Goal: Task Accomplishment & Management: Use online tool/utility

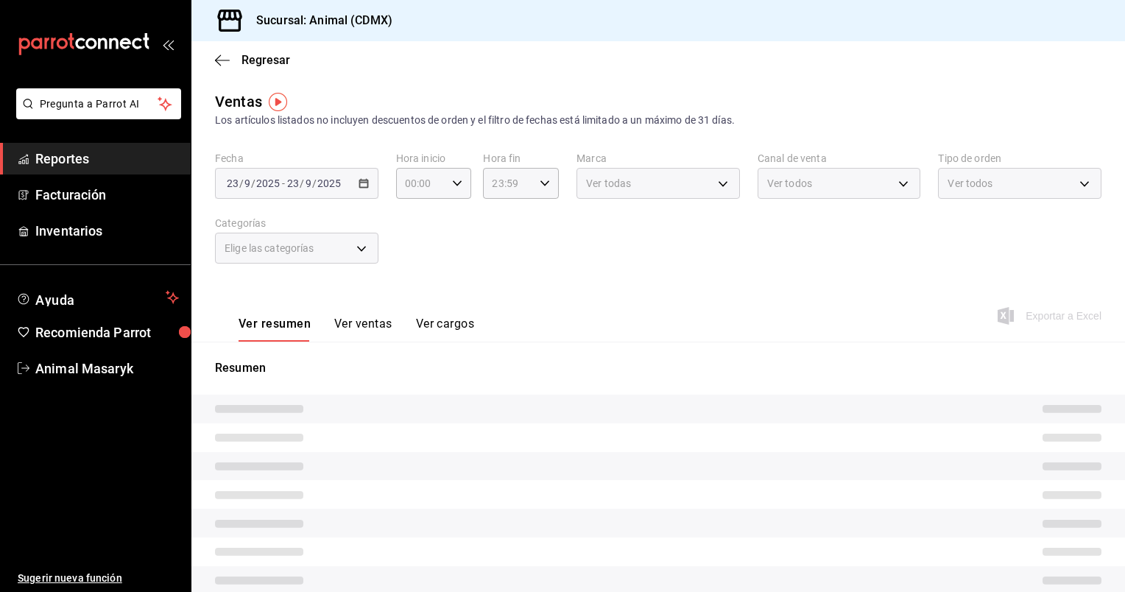
click at [356, 188] on div "[DATE] [DATE] - [DATE] [DATE]" at bounding box center [296, 183] width 163 height 31
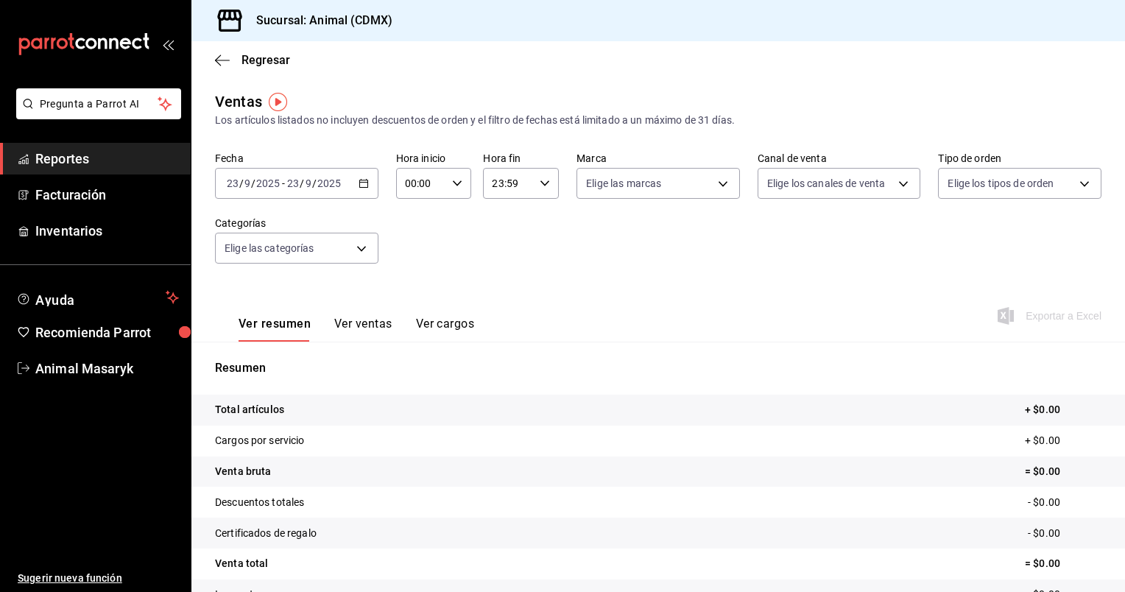
click at [360, 184] on icon "button" at bounding box center [363, 183] width 10 height 10
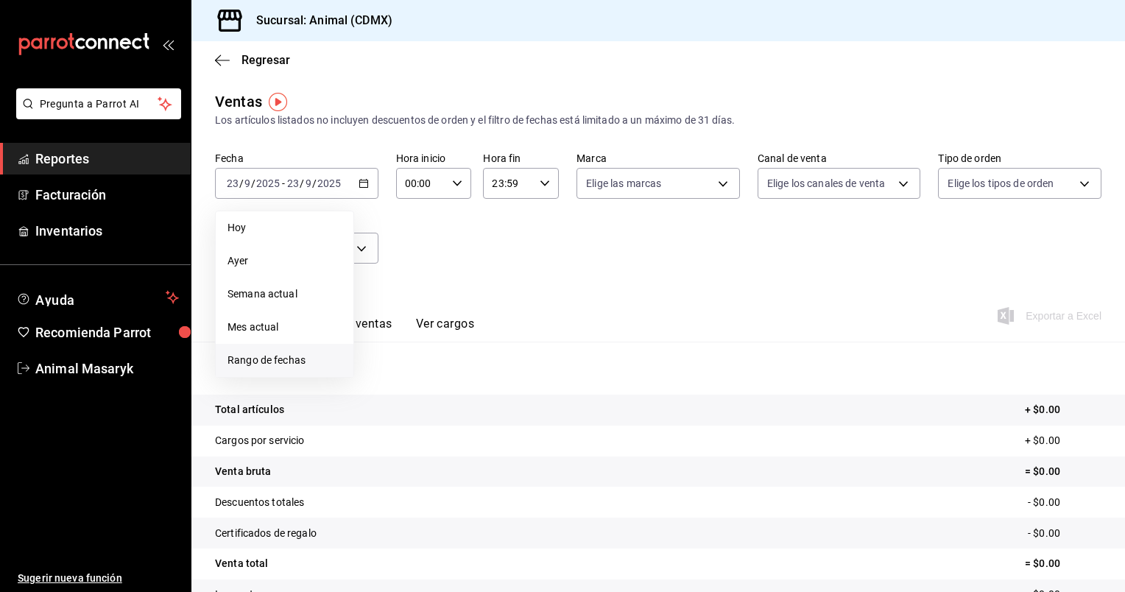
click at [300, 350] on li "Rango de fechas" at bounding box center [285, 360] width 138 height 33
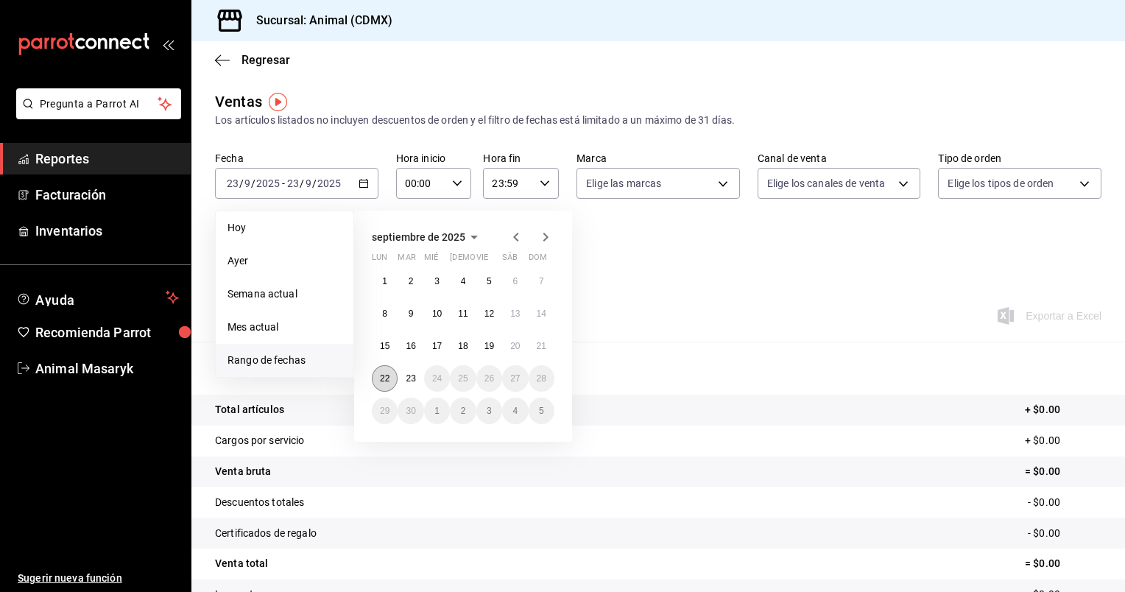
click at [383, 373] on abbr "22" at bounding box center [385, 378] width 10 height 10
click at [406, 377] on abbr "23" at bounding box center [411, 378] width 10 height 10
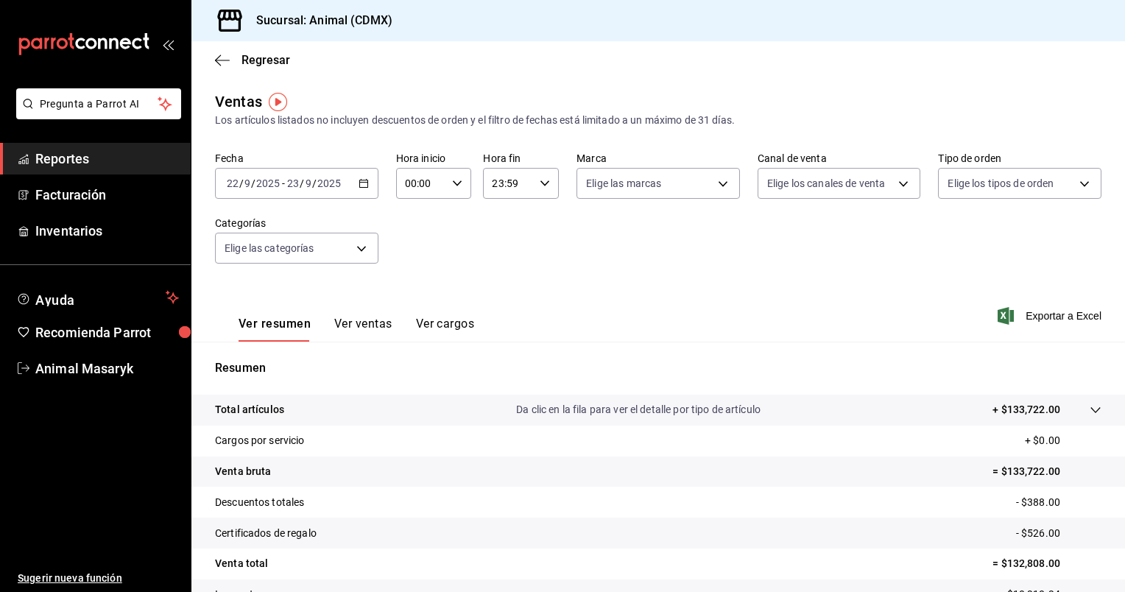
click at [455, 186] on icon "button" at bounding box center [457, 183] width 10 height 10
click at [415, 274] on span "05" at bounding box center [413, 268] width 14 height 12
type input "05:00"
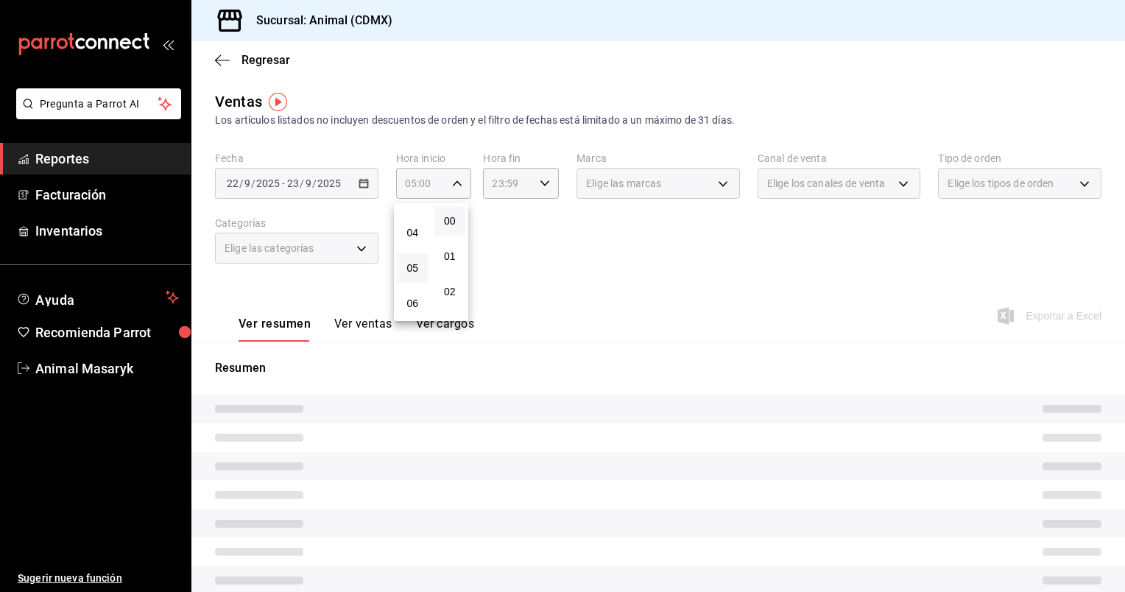
click at [539, 185] on div at bounding box center [562, 296] width 1125 height 592
click at [539, 185] on icon "button" at bounding box center [544, 183] width 10 height 10
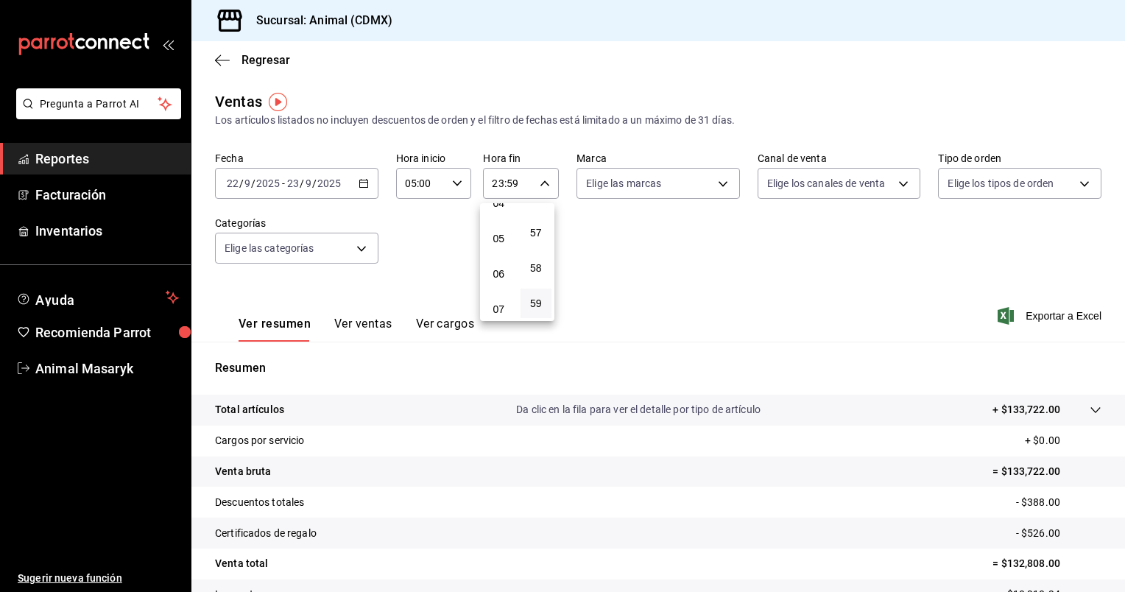
scroll to position [159, 0]
click at [497, 241] on span "05" at bounding box center [499, 239] width 14 height 12
click at [537, 224] on span "00" at bounding box center [536, 221] width 14 height 12
type input "05:00"
click at [1039, 313] on div at bounding box center [562, 296] width 1125 height 592
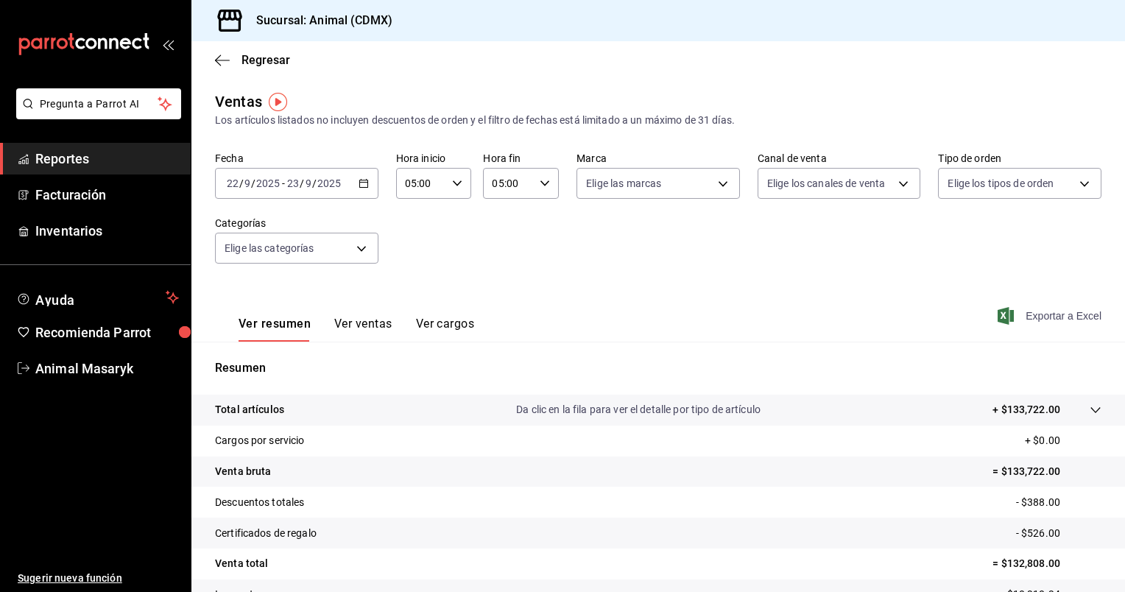
click at [1031, 318] on span "Exportar a Excel" at bounding box center [1050, 316] width 101 height 18
click at [1031, 318] on div "Exportando a excel..." at bounding box center [1041, 315] width 119 height 13
